Goal: Transaction & Acquisition: Subscribe to service/newsletter

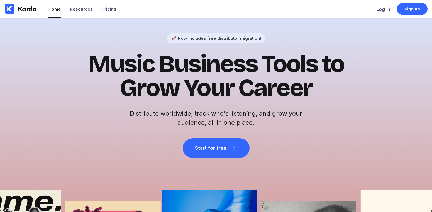
scroll to position [14, 0]
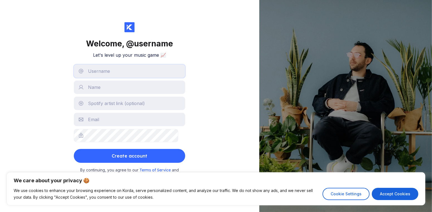
click at [112, 71] on input "text" at bounding box center [129, 71] width 111 height 13
click at [192, 50] on div "Welcome, @ username Let's level up your music game 📈 Create account By continui…" at bounding box center [129, 106] width 259 height 212
click at [133, 70] on input "text" at bounding box center [129, 71] width 111 height 13
type input "L"
type input "l"
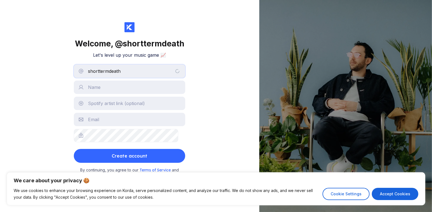
type input "shorttermdeath"
click at [137, 97] on input "text" at bounding box center [129, 103] width 111 height 13
click at [132, 87] on input "text" at bounding box center [129, 87] width 111 height 13
type input "S"
type input "L"
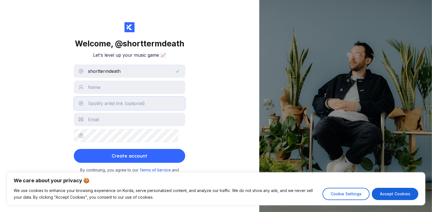
click at [106, 98] on input "text" at bounding box center [129, 103] width 111 height 13
click at [101, 114] on input "text" at bounding box center [129, 119] width 111 height 13
click at [122, 81] on input "text" at bounding box center [129, 87] width 111 height 13
type input "L"
type input "K"
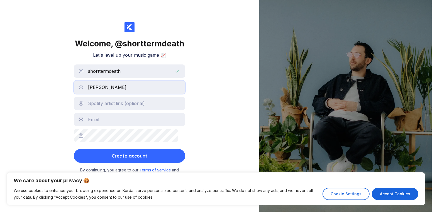
type input "[PERSON_NAME]"
click at [105, 107] on form "shorttermdeath [PERSON_NAME] Create account" at bounding box center [129, 114] width 111 height 99
click at [103, 113] on input "text" at bounding box center [129, 119] width 111 height 13
type input "[EMAIL_ADDRESS][DOMAIN_NAME]"
click at [74, 149] on button "Create account" at bounding box center [129, 156] width 111 height 14
